Goal: Task Accomplishment & Management: Use online tool/utility

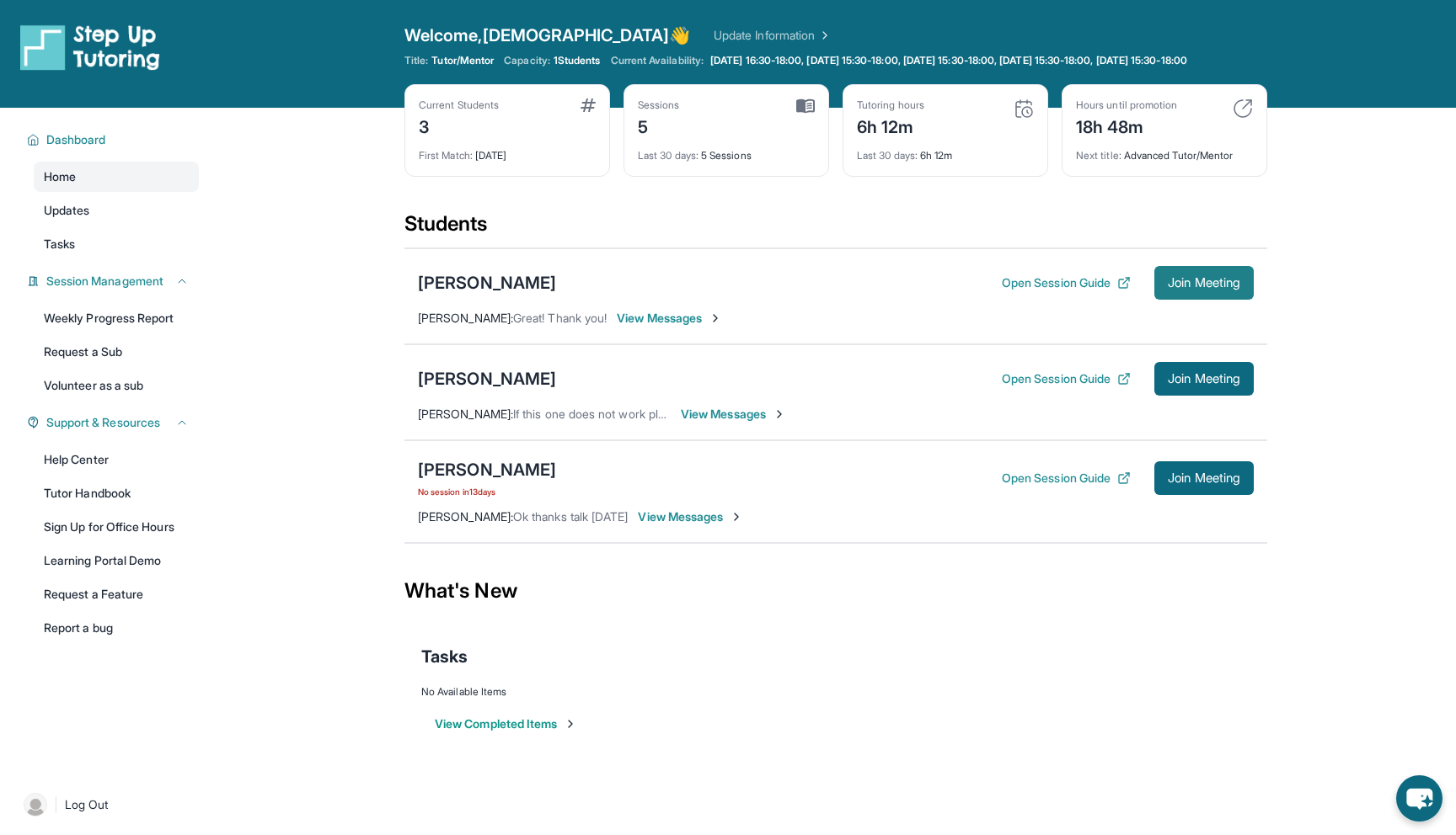
click at [1206, 288] on span "Join Meeting" at bounding box center [1204, 283] width 72 height 10
click at [491, 294] on div "[PERSON_NAME]" at bounding box center [487, 283] width 138 height 24
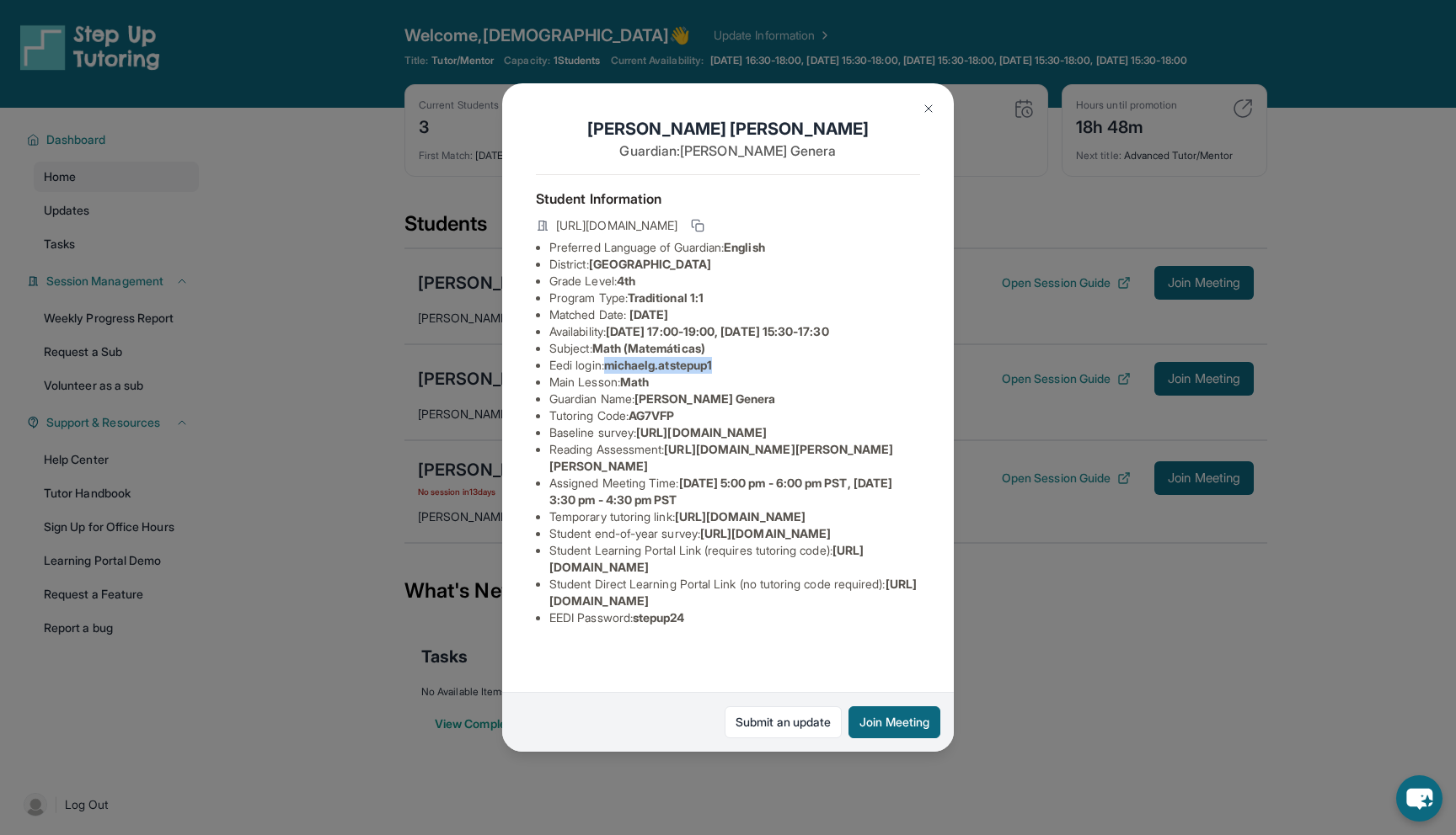
drag, startPoint x: 726, startPoint y: 366, endPoint x: 612, endPoint y: 369, distance: 114.0
click at [612, 369] on li "Eedi login : michaelg.atstepup1" at bounding box center [734, 365] width 371 height 17
copy span "michaelg.atstepup1"
drag, startPoint x: 695, startPoint y: 662, endPoint x: 642, endPoint y: 662, distance: 53.0
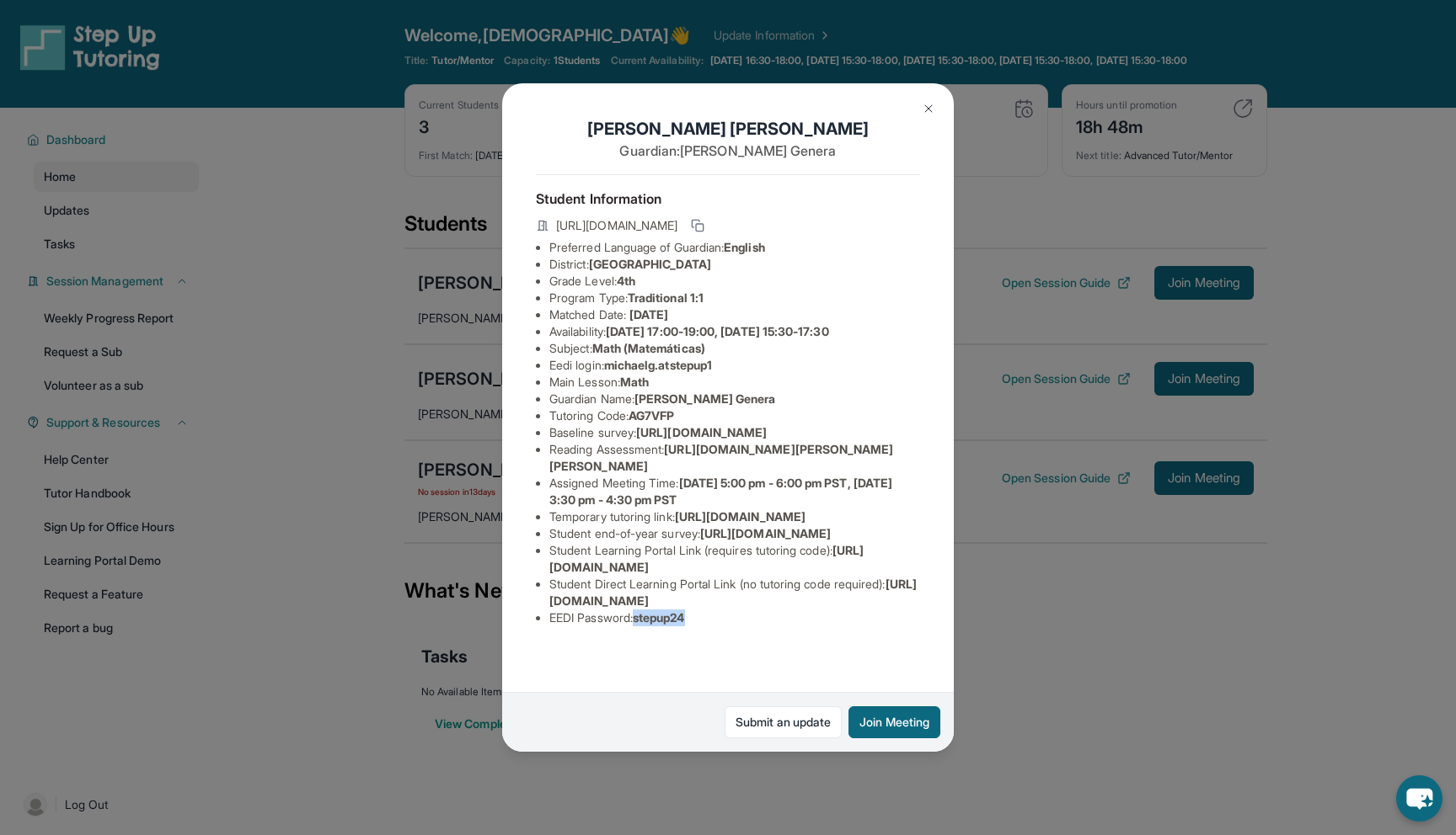
click at [642, 625] on span "stepup24" at bounding box center [659, 618] width 53 height 14
copy span "stepup24"
